Goal: Information Seeking & Learning: Check status

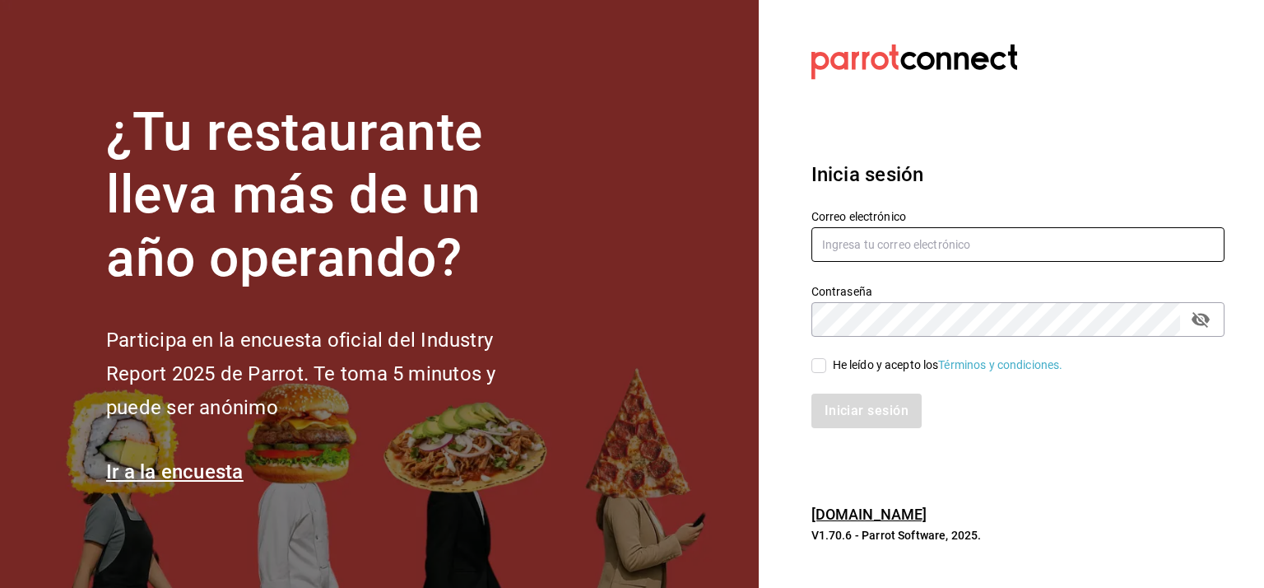
type input "[EMAIL_ADDRESS][DOMAIN_NAME]"
click at [820, 366] on input "He leído y acepto los Términos y condiciones." at bounding box center [819, 365] width 15 height 15
checkbox input "true"
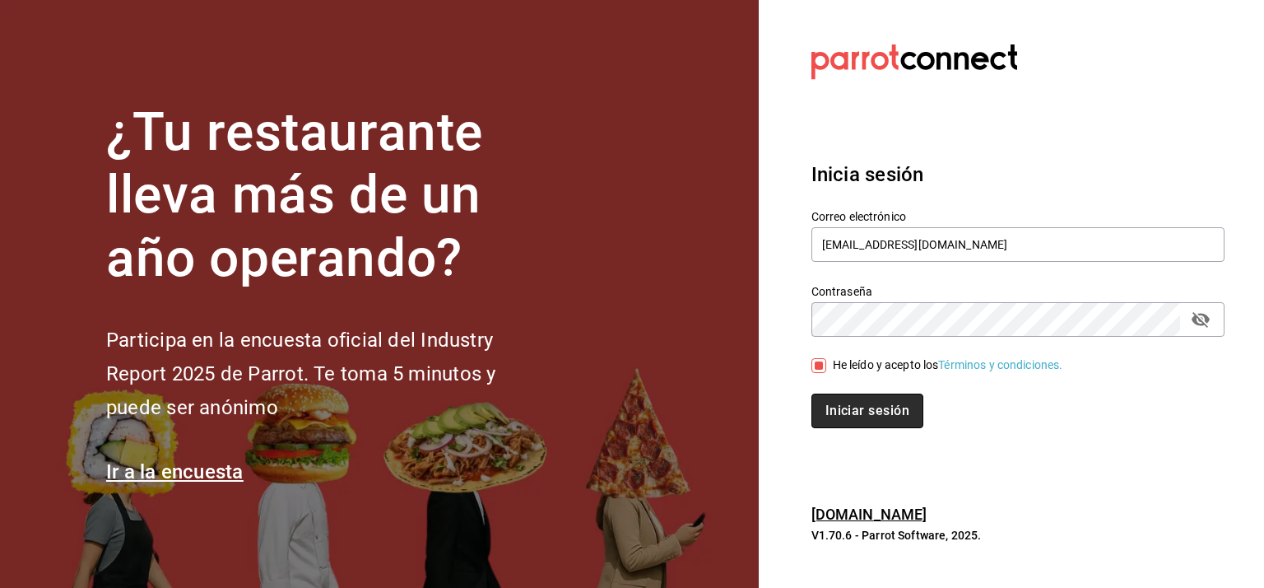
click at [871, 411] on button "Iniciar sesión" at bounding box center [868, 410] width 112 height 35
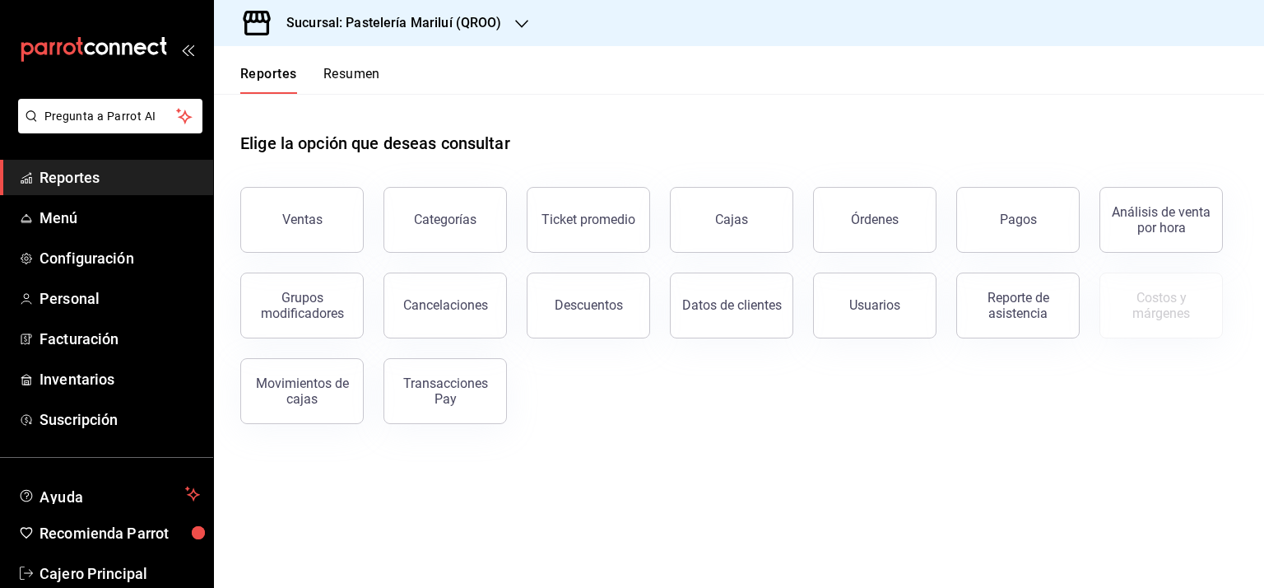
drag, startPoint x: 296, startPoint y: 235, endPoint x: 737, endPoint y: 188, distance: 443.6
click at [296, 235] on button "Ventas" at bounding box center [301, 220] width 123 height 66
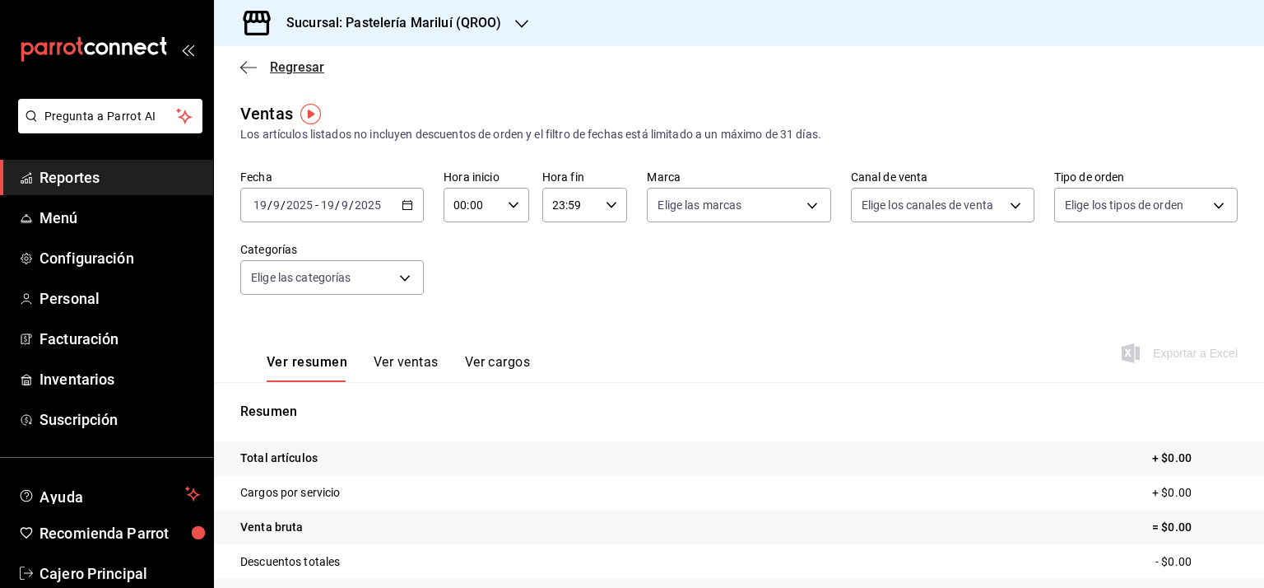
click at [249, 67] on icon "button" at bounding box center [248, 67] width 16 height 15
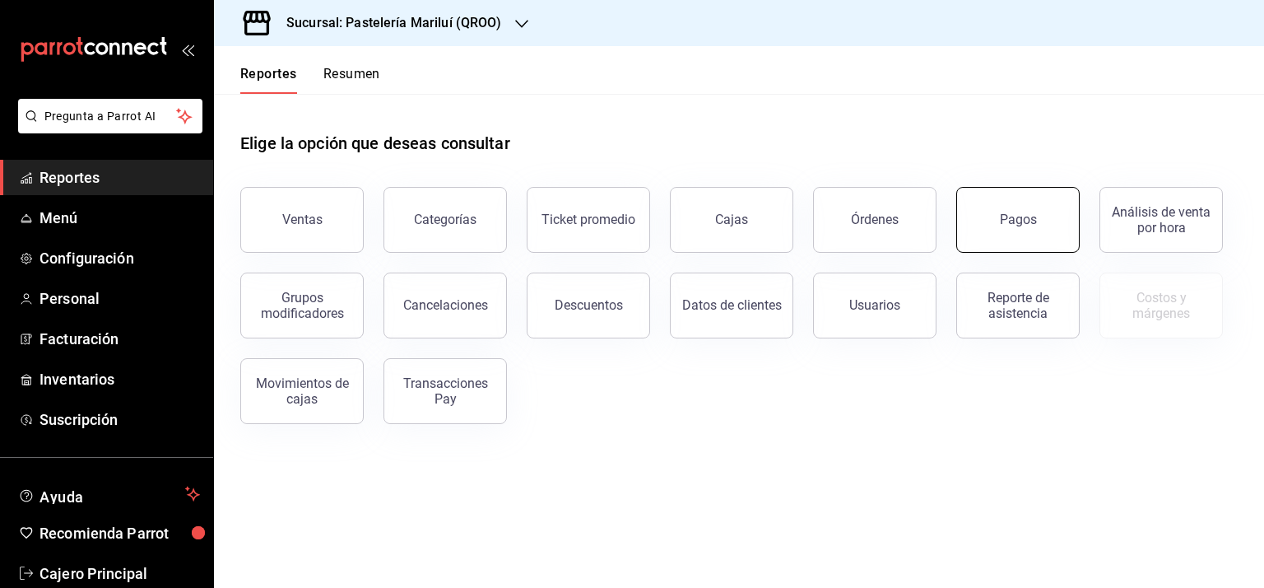
click at [1021, 212] on div "Pagos" at bounding box center [1018, 220] width 37 height 16
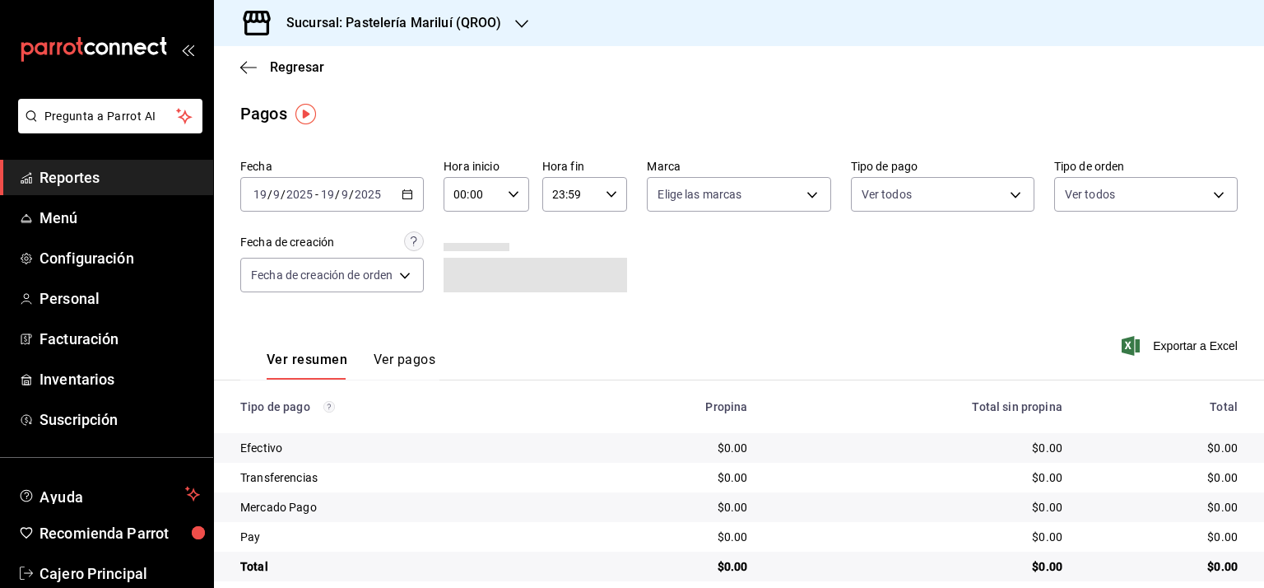
click at [411, 195] on icon "button" at bounding box center [408, 194] width 12 height 12
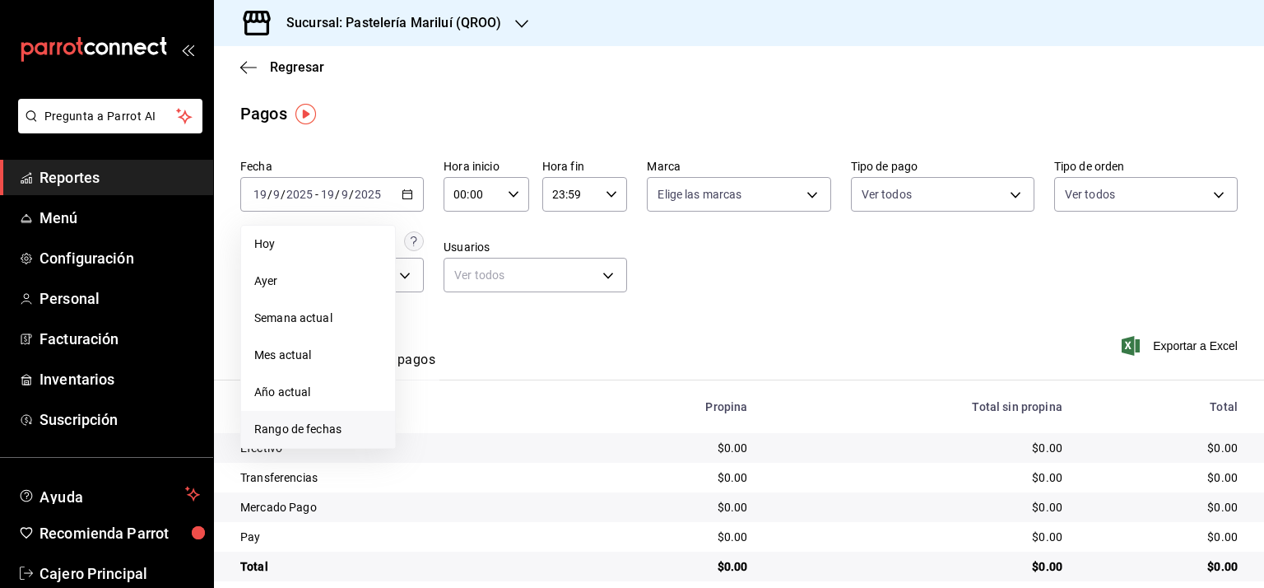
click at [307, 421] on span "Rango de fechas" at bounding box center [318, 429] width 128 height 17
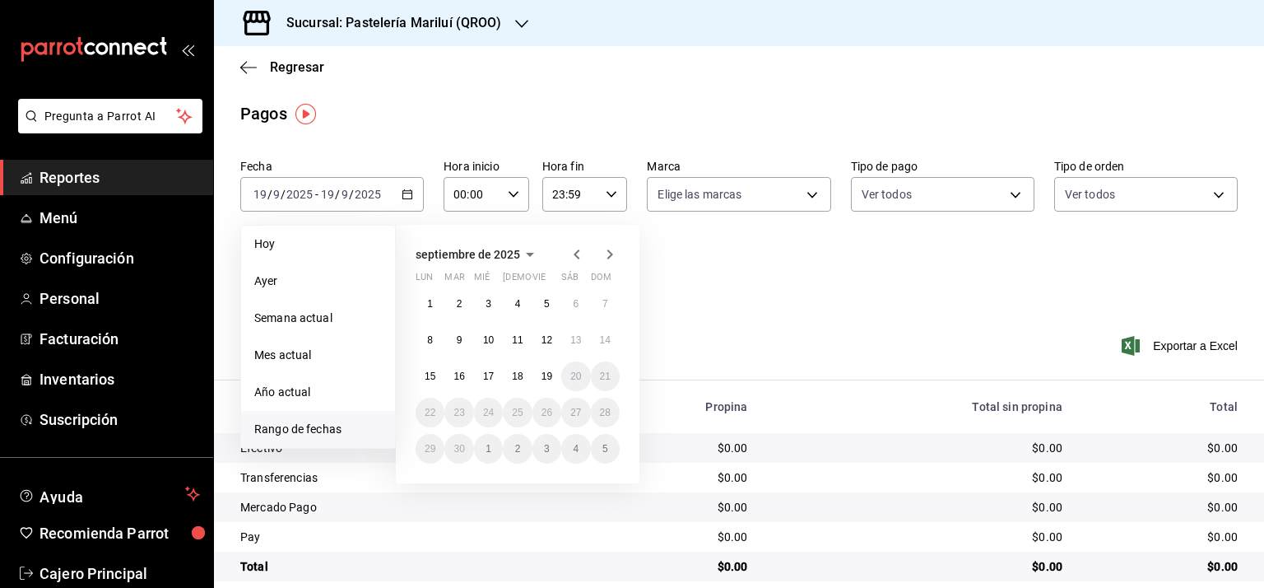
click at [578, 247] on icon "button" at bounding box center [577, 254] width 20 height 20
click at [546, 301] on abbr "1" at bounding box center [547, 304] width 6 height 12
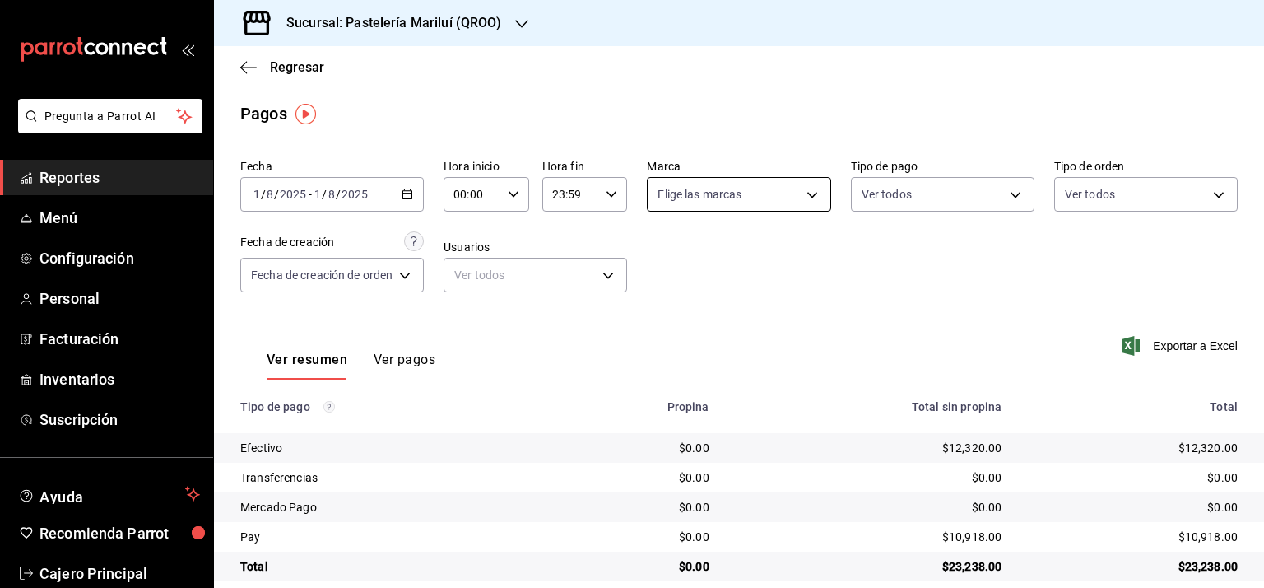
click at [792, 195] on body "Pregunta a Parrot AI Reportes Menú Configuración Personal Facturación Inventari…" at bounding box center [632, 294] width 1264 height 588
click at [747, 251] on li "Ver todas" at bounding box center [736, 256] width 182 height 49
type input "d1899554-f730-4f51-8c80-c6342bb5bc4c"
checkbox input "true"
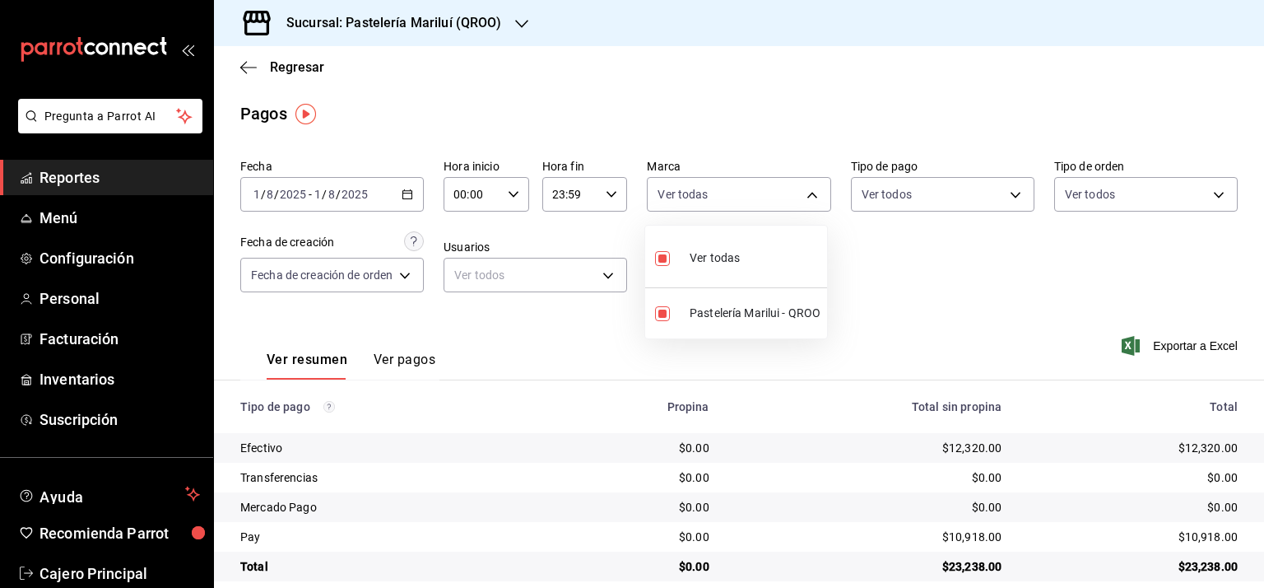
click at [950, 251] on div at bounding box center [632, 294] width 1264 height 588
click at [962, 198] on body "Pregunta a Parrot AI Reportes Menú Configuración Personal Facturación Inventari…" at bounding box center [632, 294] width 1264 height 588
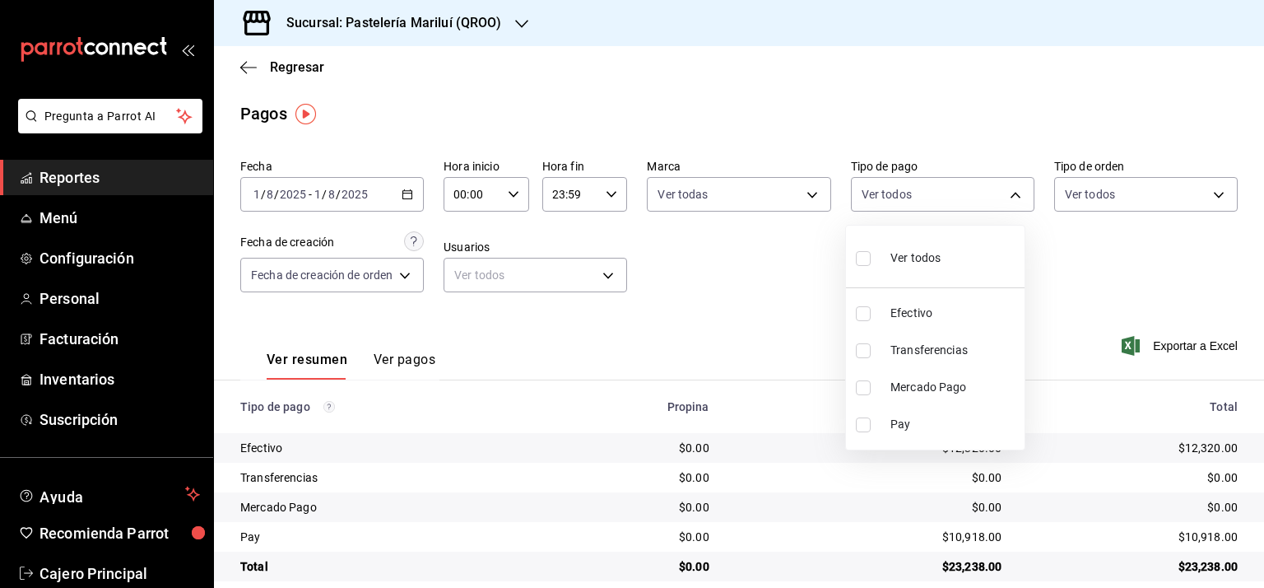
click at [905, 316] on span "Efectivo" at bounding box center [955, 313] width 128 height 17
type input "8a81d444-f2c7-4f7c-a8ee-20a397658b75"
checkbox input "true"
click at [1075, 263] on div at bounding box center [632, 294] width 1264 height 588
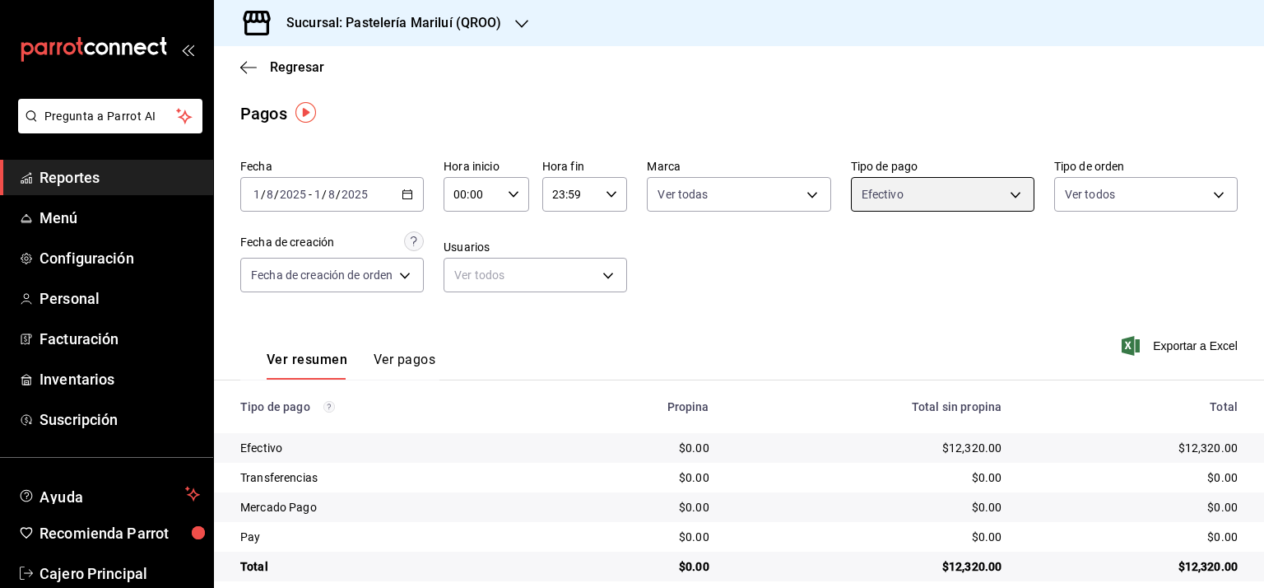
scroll to position [21, 0]
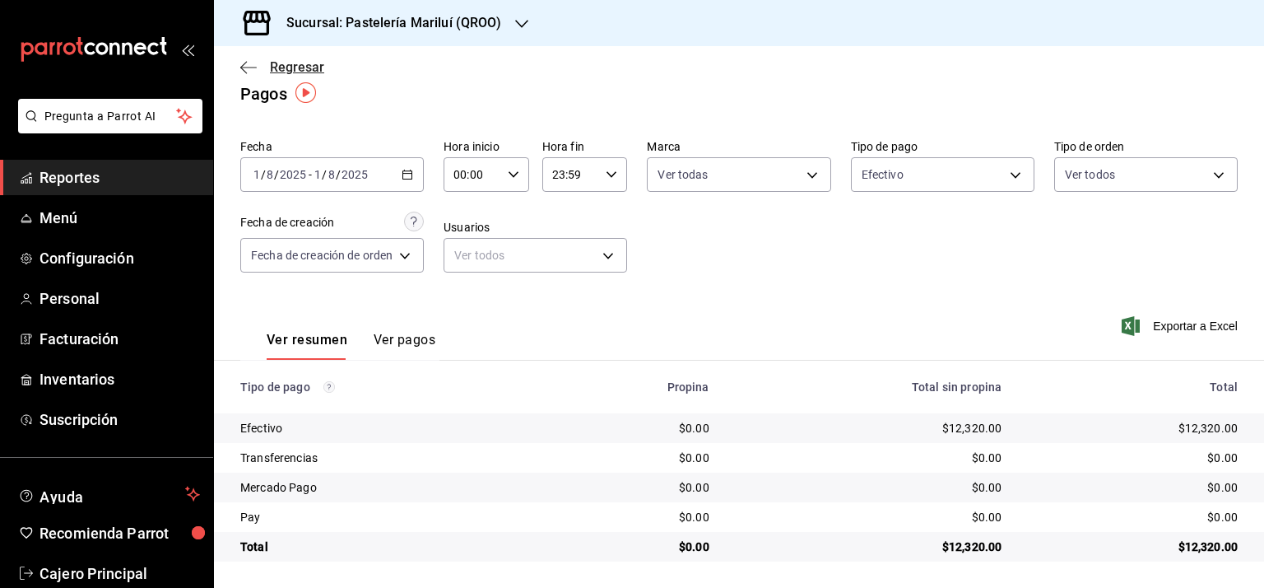
click at [283, 67] on span "Regresar" at bounding box center [297, 67] width 54 height 16
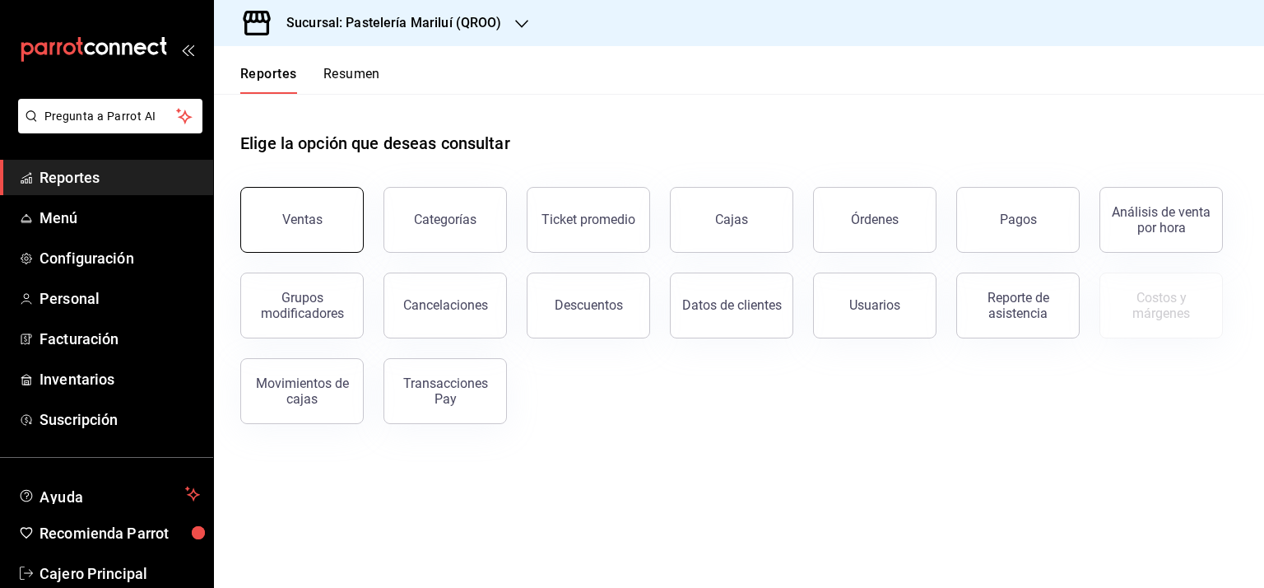
click at [315, 221] on div "Ventas" at bounding box center [302, 220] width 40 height 16
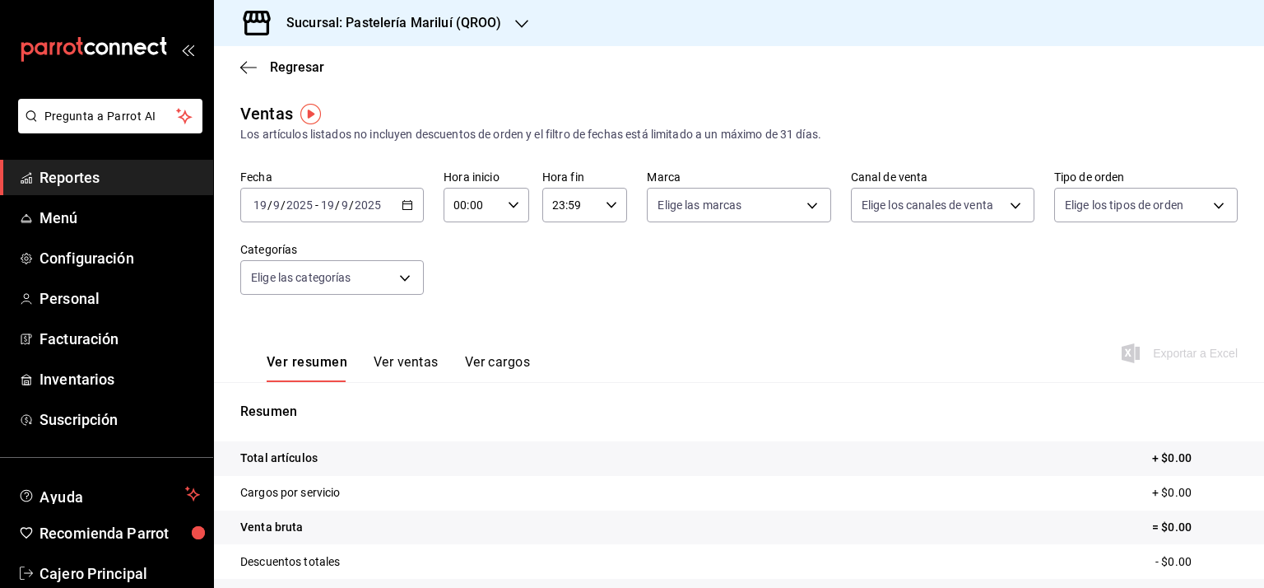
click at [406, 202] on \(Stroke\) "button" at bounding box center [407, 205] width 10 height 9
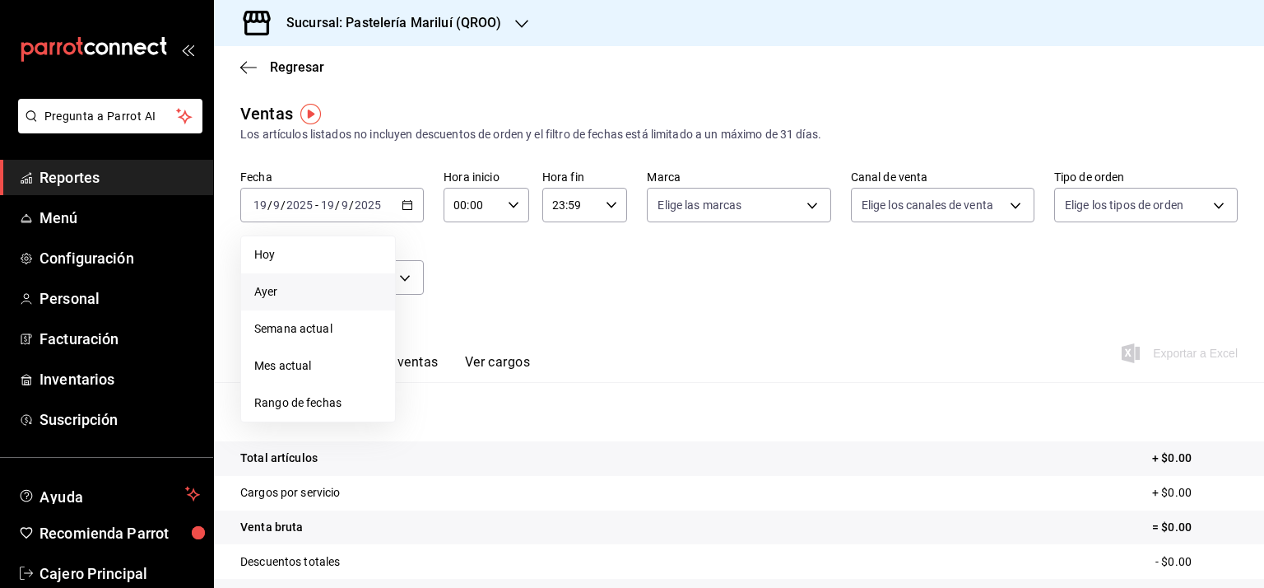
click at [323, 291] on span "Ayer" at bounding box center [318, 291] width 128 height 17
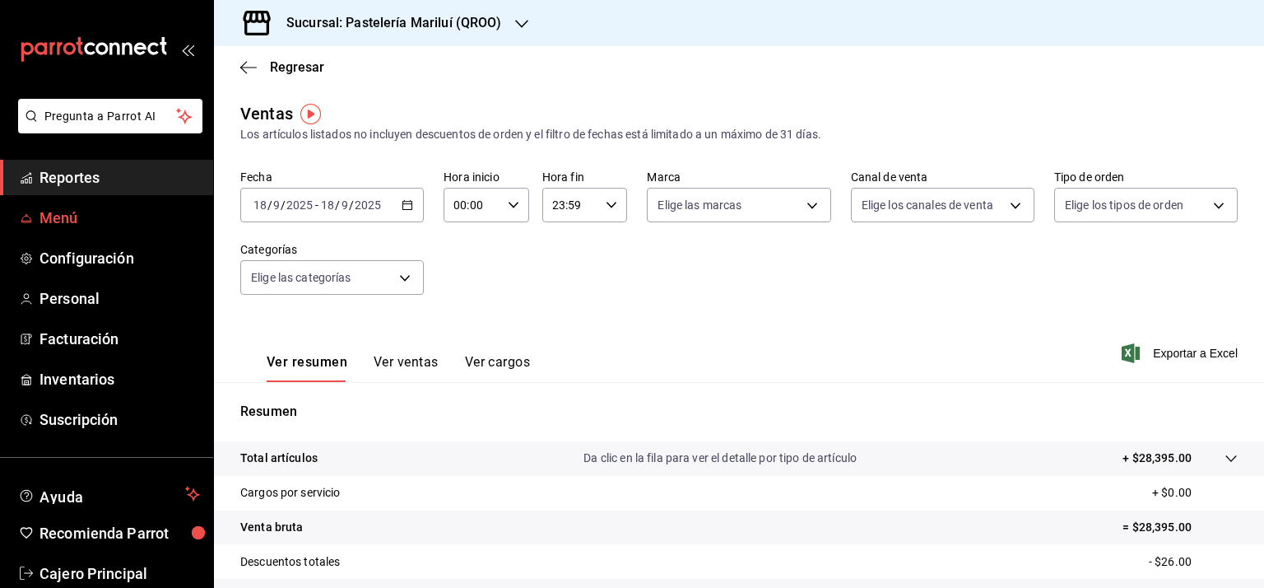
click at [85, 209] on span "Menú" at bounding box center [120, 218] width 160 height 22
